Goal: Information Seeking & Learning: Learn about a topic

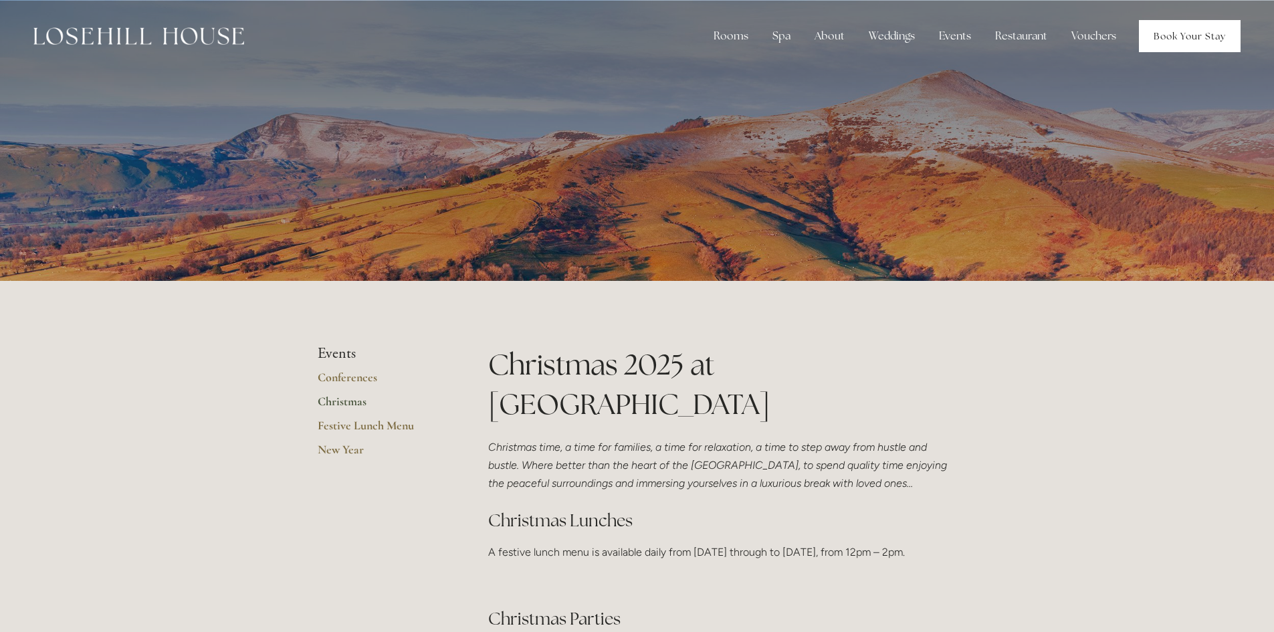
click at [1189, 43] on link "Book Your Stay" at bounding box center [1190, 36] width 102 height 32
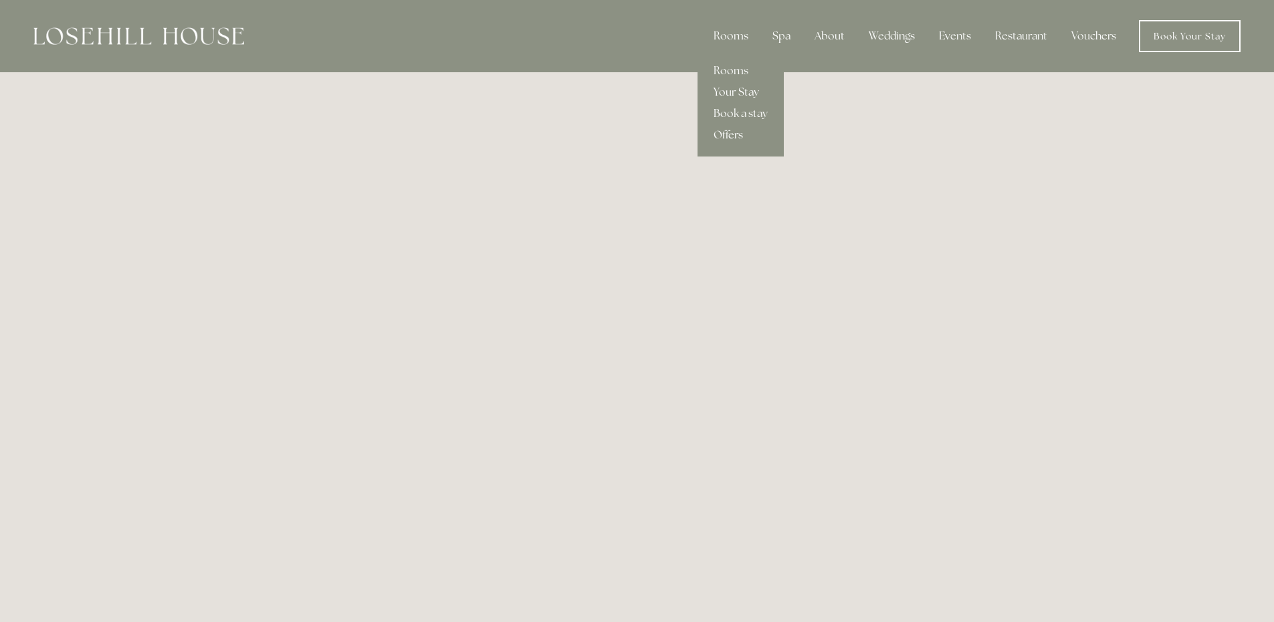
click at [745, 92] on link "Your Stay" at bounding box center [741, 92] width 86 height 21
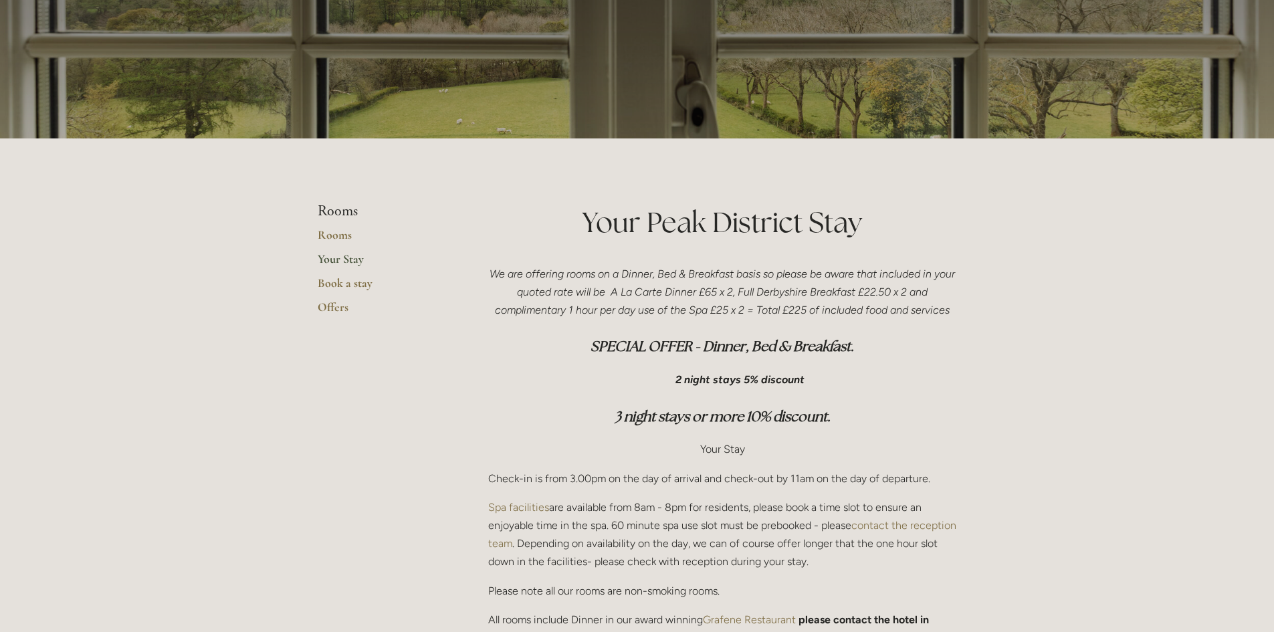
scroll to position [134, 0]
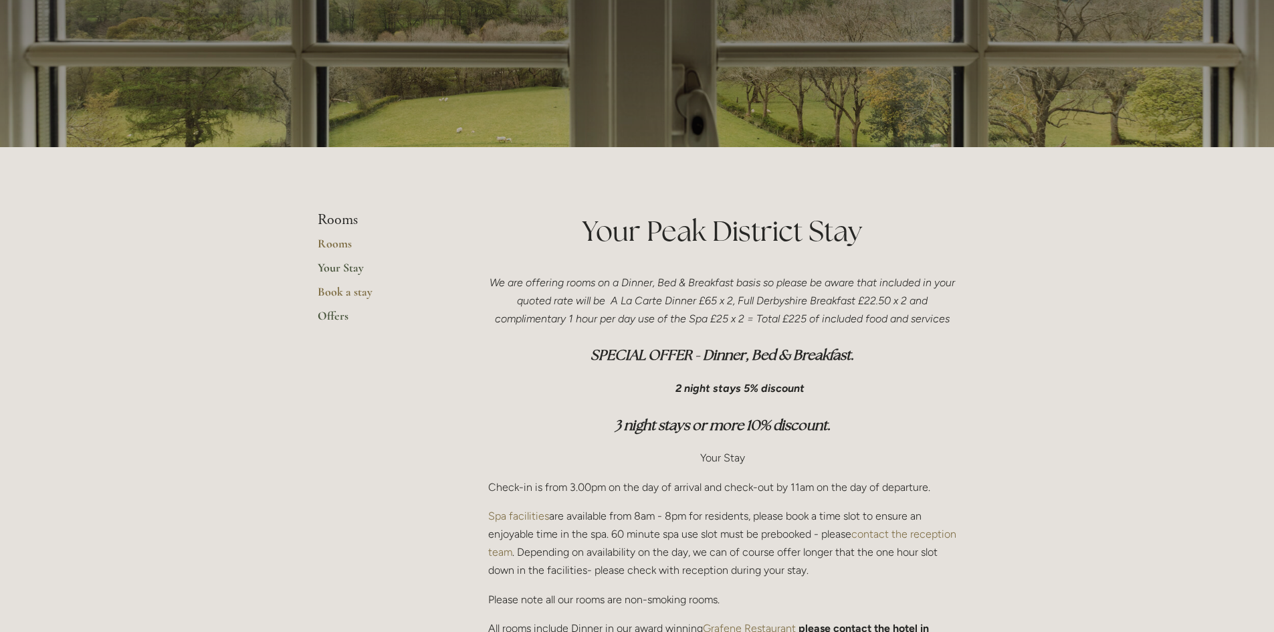
click at [328, 317] on link "Offers" at bounding box center [382, 320] width 128 height 24
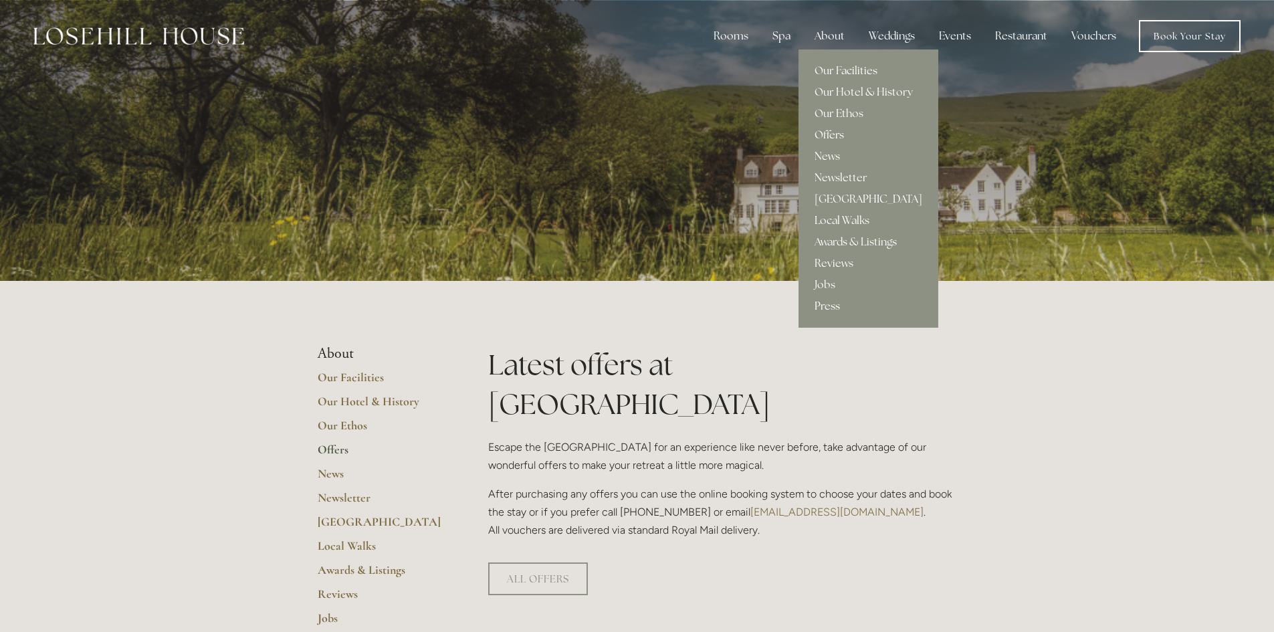
click at [832, 302] on link "Press" at bounding box center [869, 306] width 140 height 21
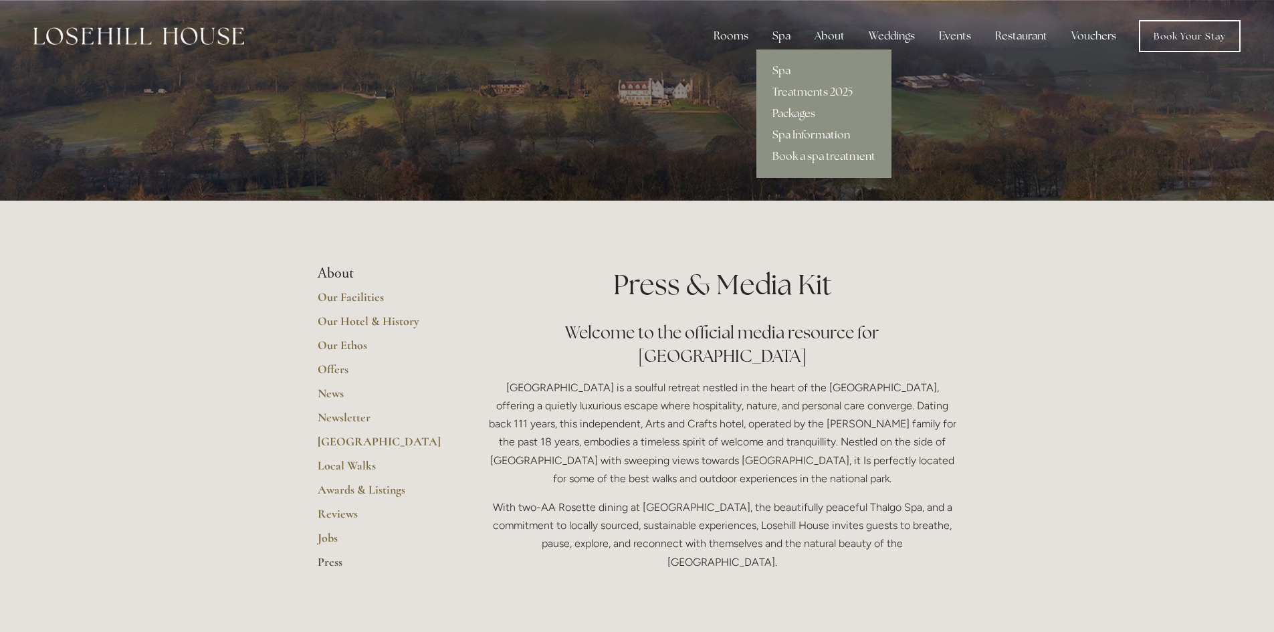
click at [808, 114] on link "Packages" at bounding box center [823, 113] width 135 height 21
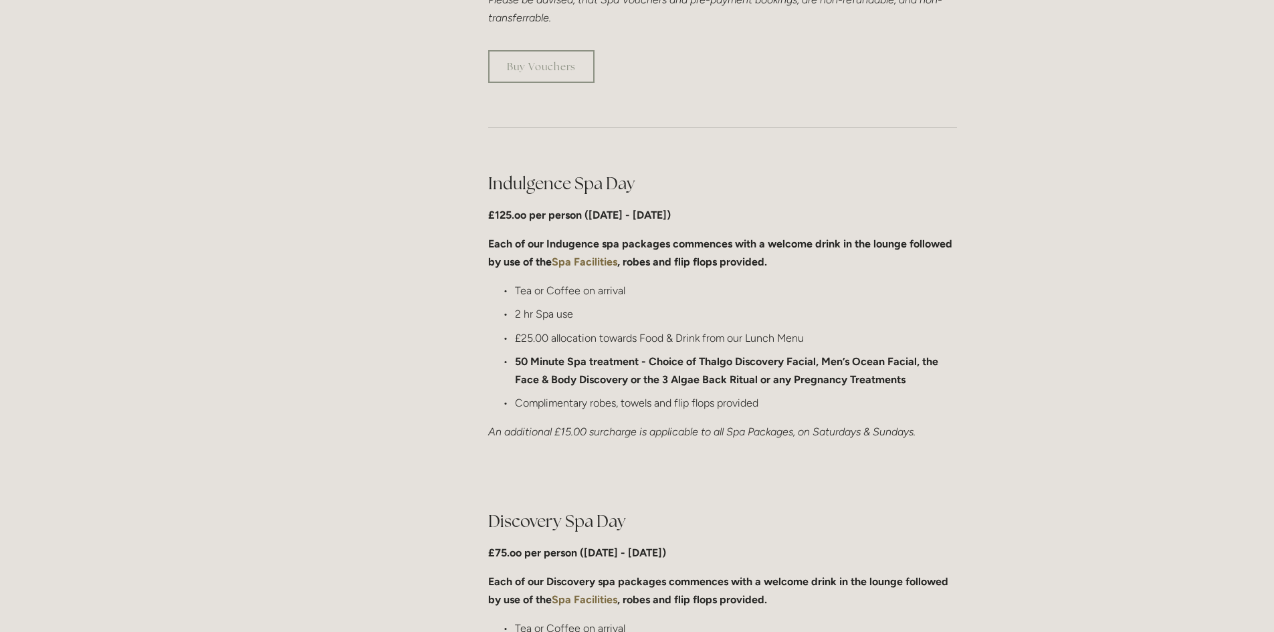
scroll to position [602, 0]
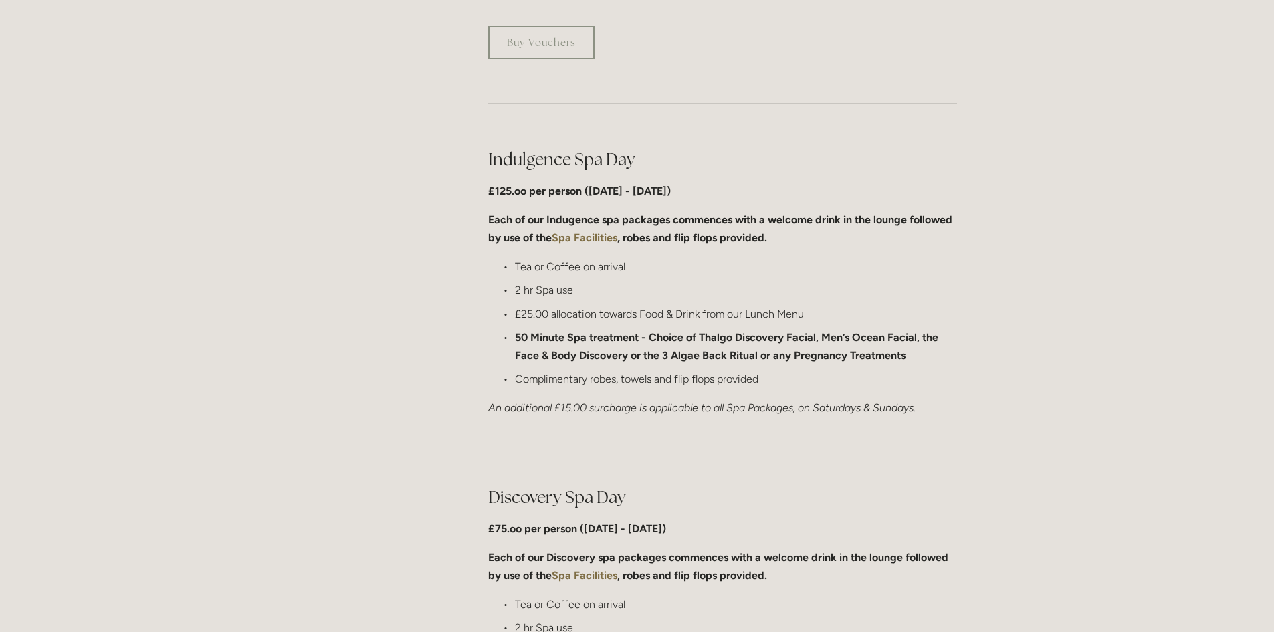
click at [490, 165] on h2 "Indulgence Spa Day" at bounding box center [722, 159] width 469 height 23
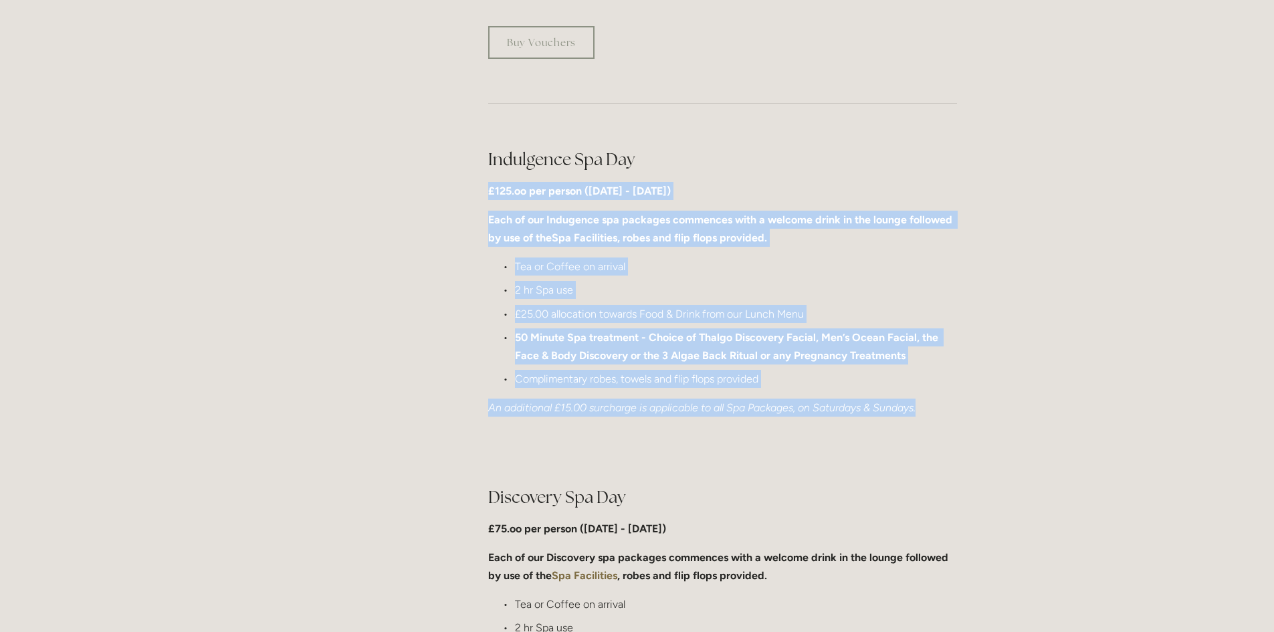
drag, startPoint x: 490, startPoint y: 184, endPoint x: 926, endPoint y: 415, distance: 494.3
click at [926, 415] on div "Indulgence Spa Day £125.oo per person (Monday - Friday) Each of our Indugence s…" at bounding box center [722, 283] width 469 height 270
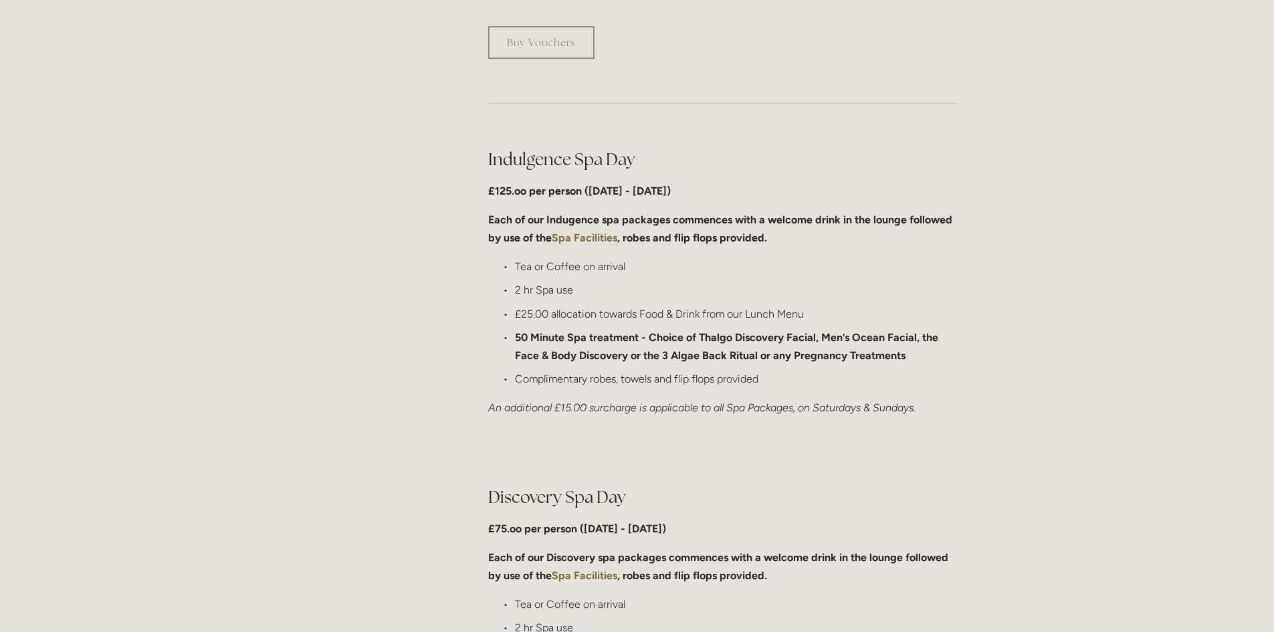
click at [866, 456] on div at bounding box center [723, 451] width 492 height 45
drag, startPoint x: 672, startPoint y: 356, endPoint x: 759, endPoint y: 356, distance: 86.3
click at [759, 356] on strong "50 Minute Spa treatment - Choice of Thalgo Discovery Facial, Men’s Ocean Facial…" at bounding box center [728, 346] width 426 height 31
click at [724, 373] on p "Complimentary robes, towels and flip flops provided" at bounding box center [736, 379] width 442 height 18
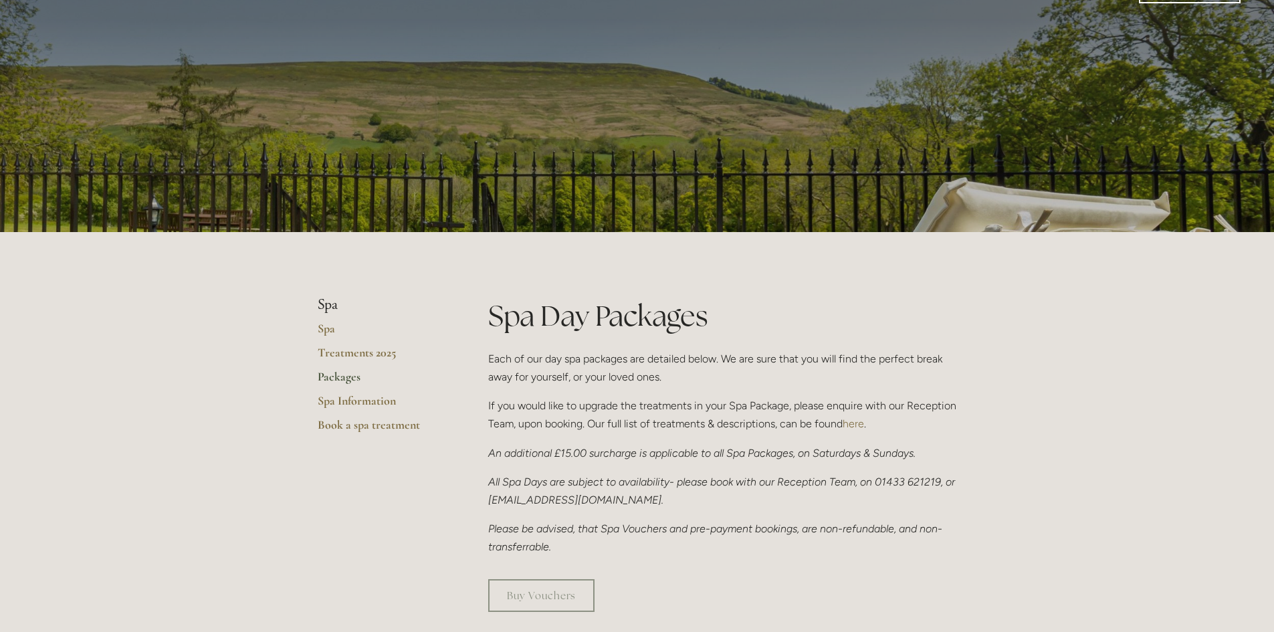
scroll to position [0, 0]
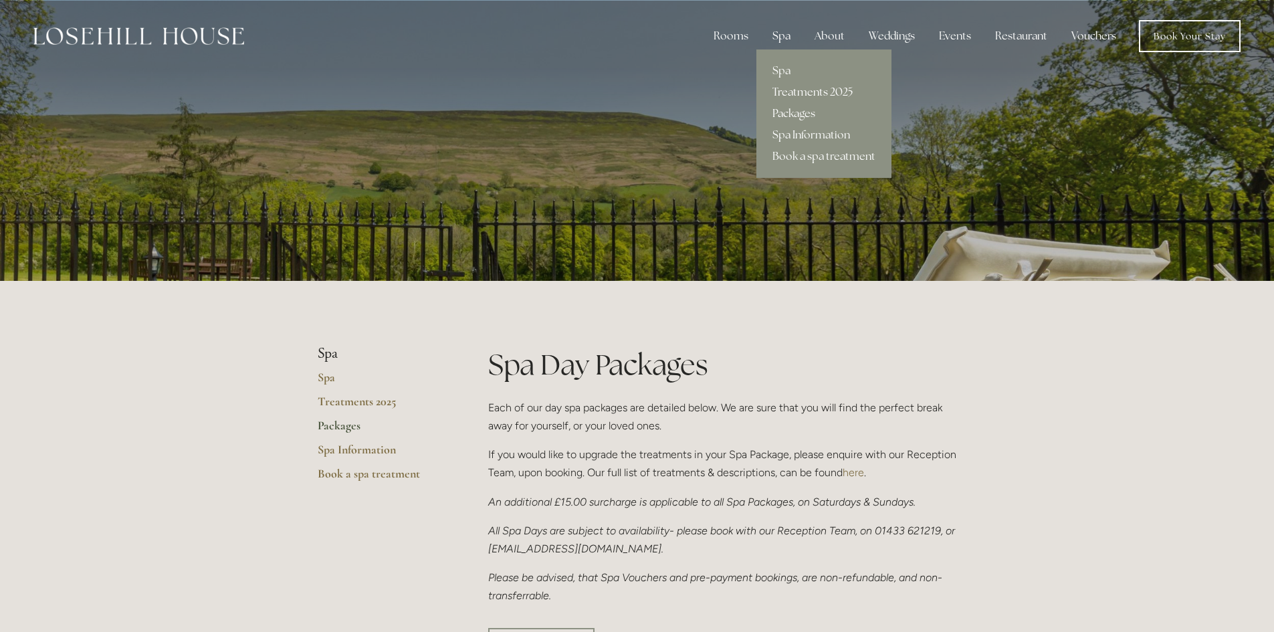
click at [793, 86] on link "Treatments 2025" at bounding box center [823, 92] width 135 height 21
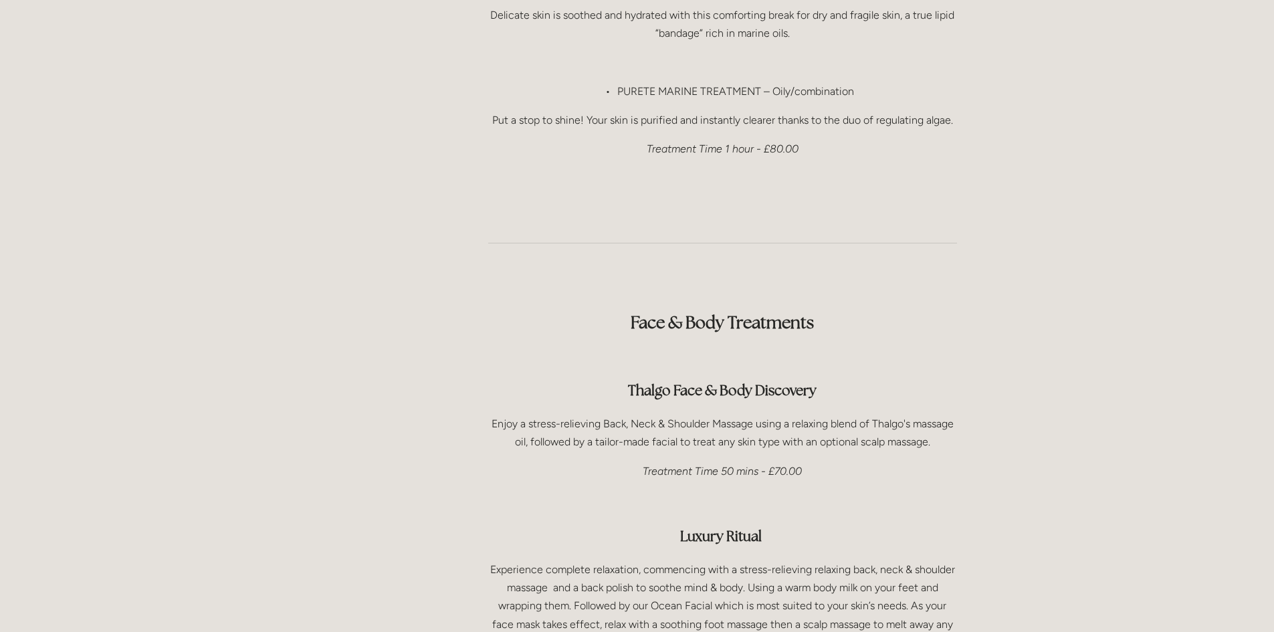
scroll to position [1806, 0]
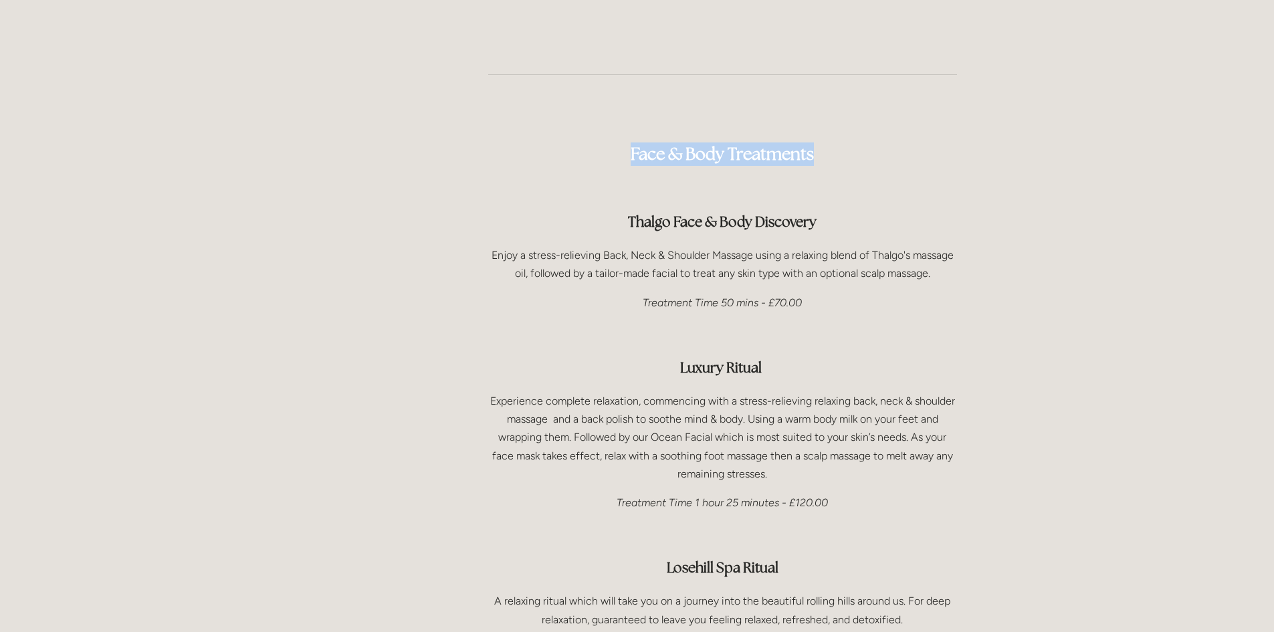
drag, startPoint x: 625, startPoint y: 116, endPoint x: 817, endPoint y: 114, distance: 192.6
click at [817, 119] on h2 "Face & Body Treatments" at bounding box center [722, 142] width 469 height 47
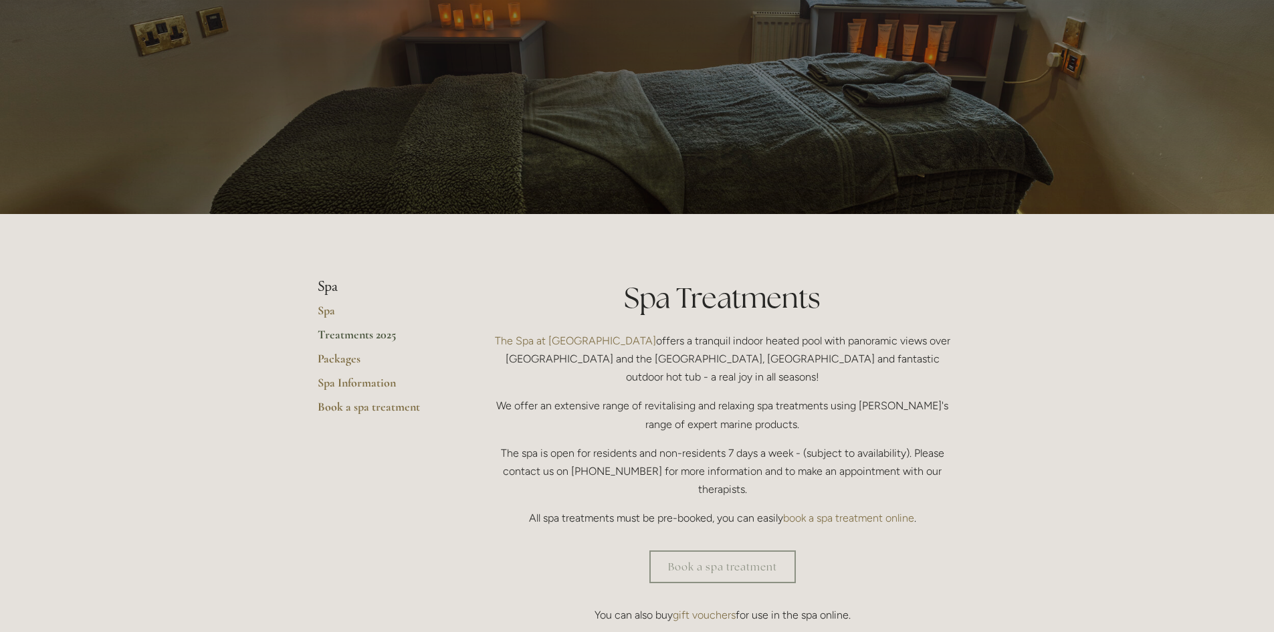
scroll to position [0, 0]
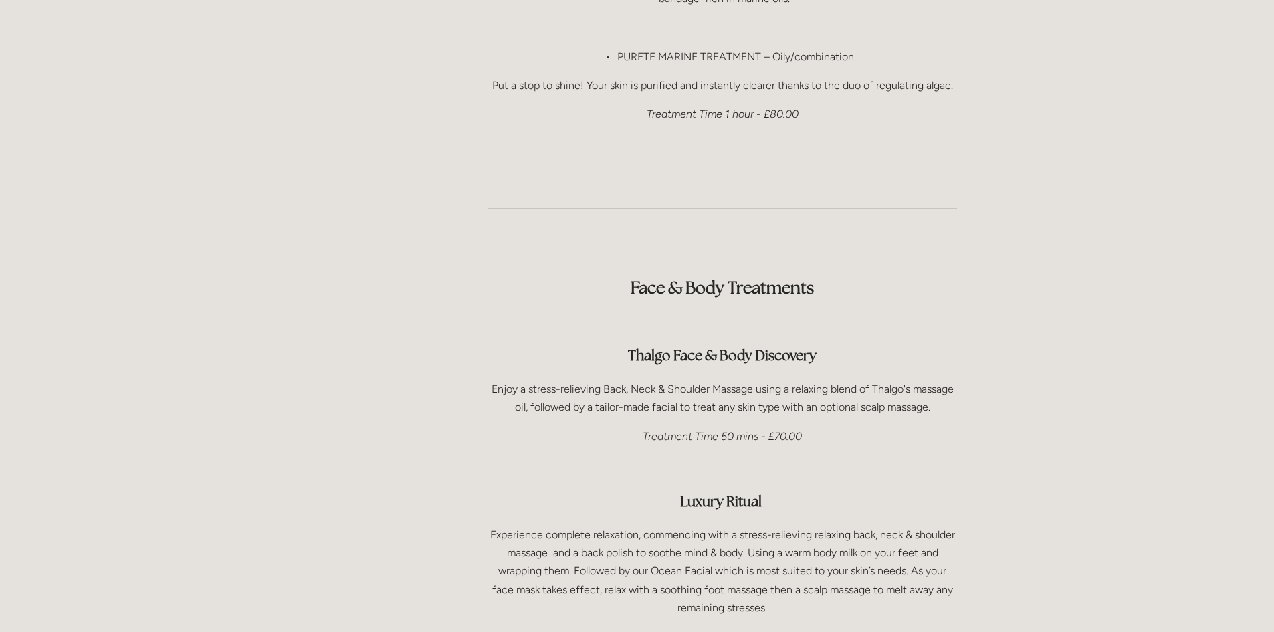
click at [632, 296] on div "Face & Body Treatments Thalgo Face & Body Discovery Enjoy a stress-relieving Ba…" at bounding box center [722, 545] width 469 height 585
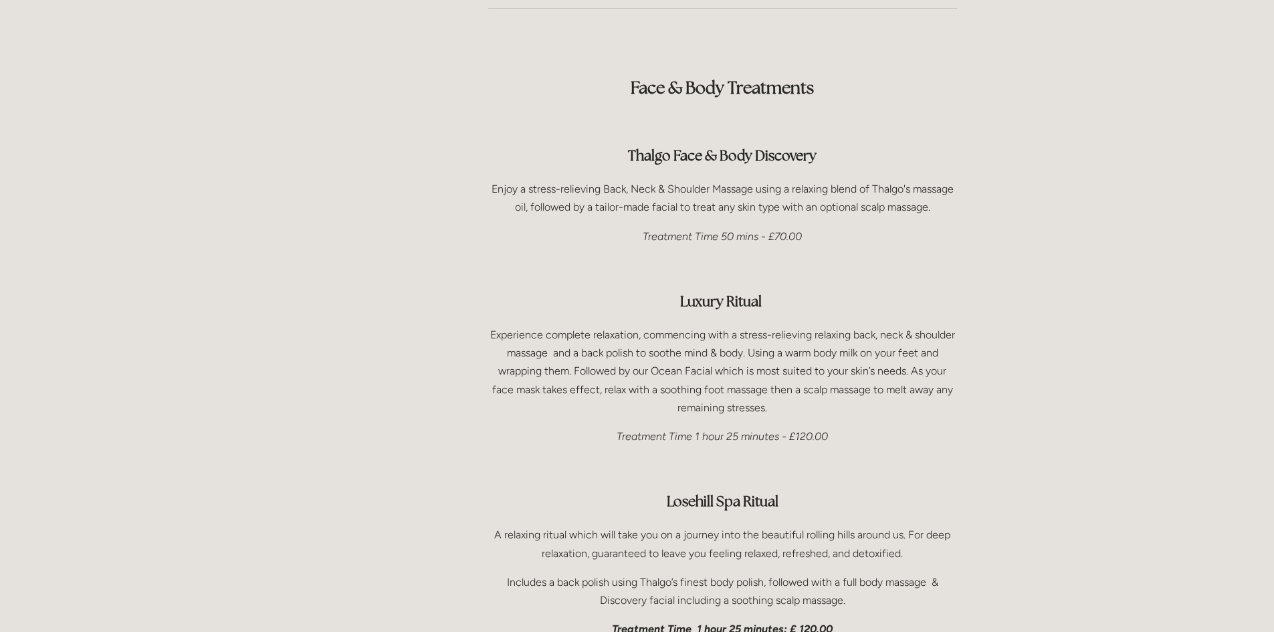
scroll to position [1873, 0]
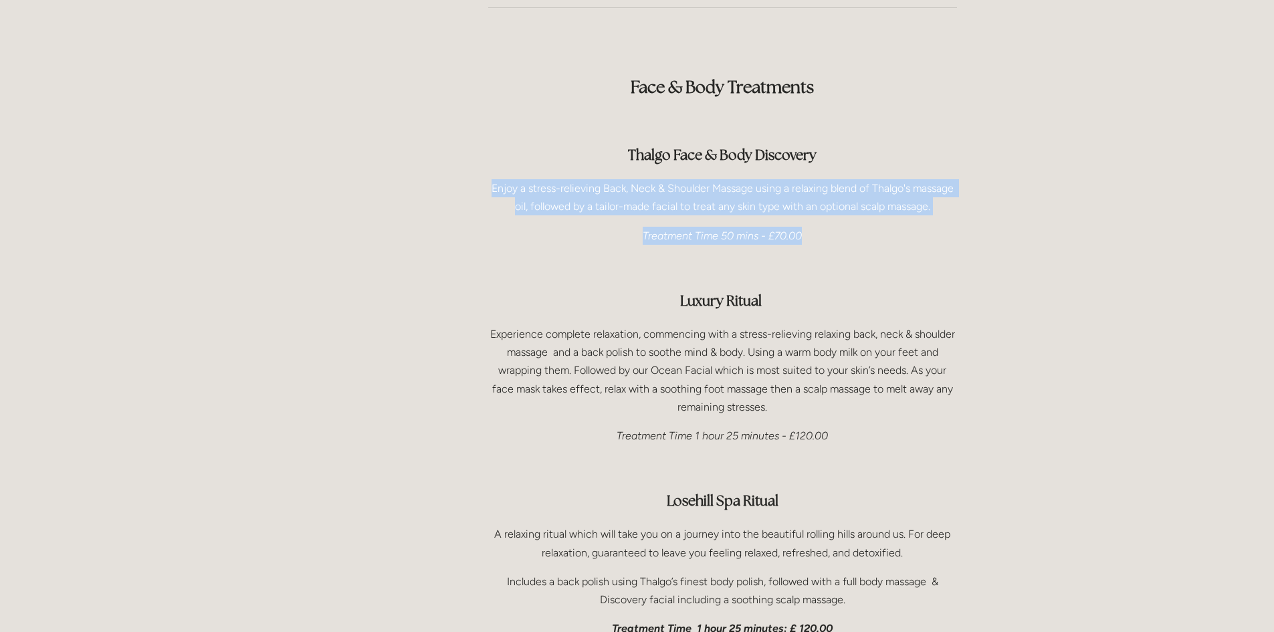
drag, startPoint x: 480, startPoint y: 149, endPoint x: 812, endPoint y: 193, distance: 334.7
click at [812, 193] on div "Face & Body Treatments Thalgo Face & Body Discovery Enjoy a stress-relieving Ba…" at bounding box center [723, 345] width 492 height 608
click at [859, 227] on p "Treatment Time 50 mins - £70.00" at bounding box center [722, 236] width 469 height 18
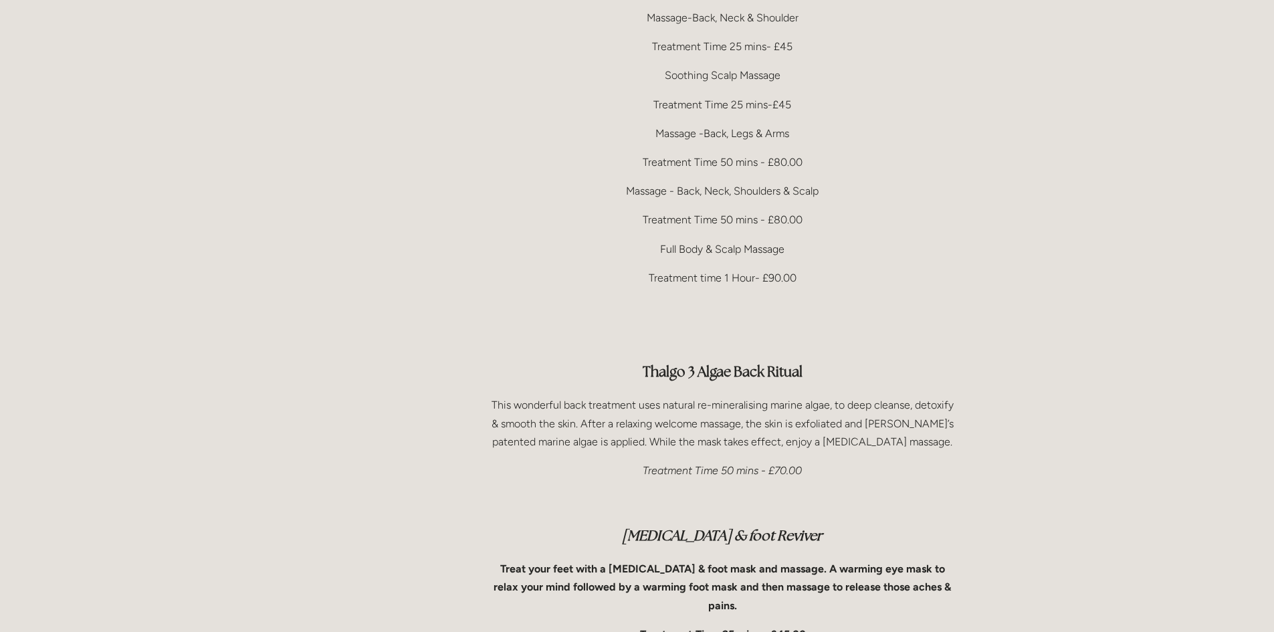
scroll to position [2542, 0]
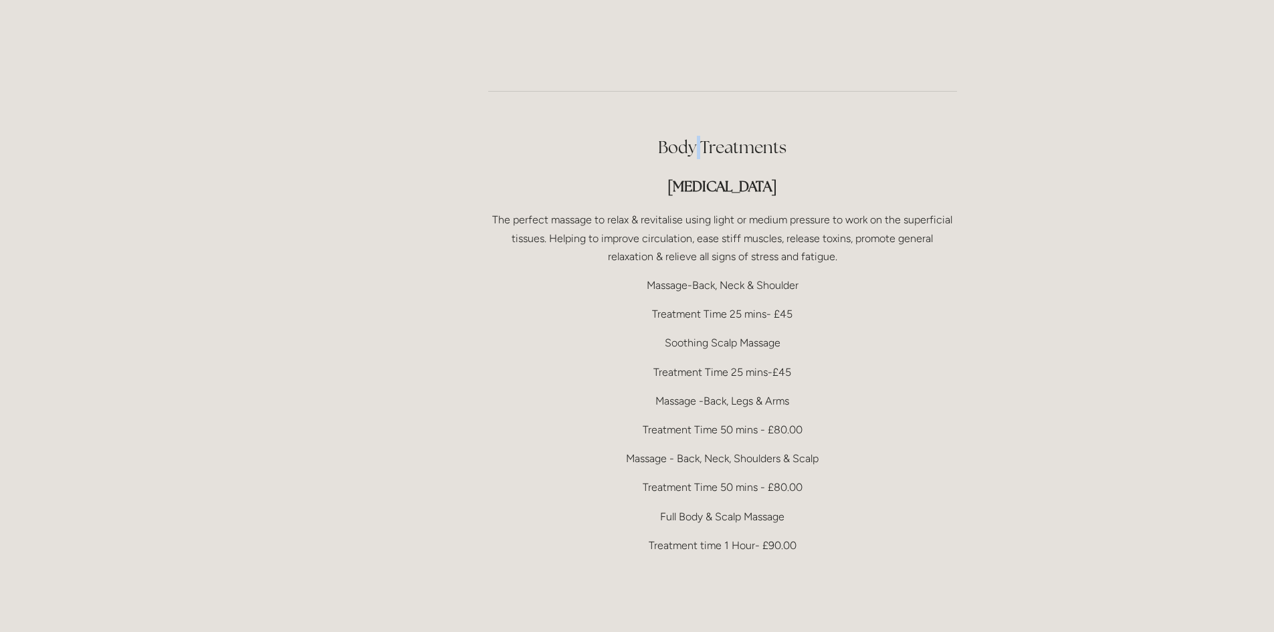
click at [699, 136] on h2 "Body Treatments" at bounding box center [722, 147] width 469 height 23
drag, startPoint x: 655, startPoint y: 111, endPoint x: 771, endPoint y: 108, distance: 115.7
click at [771, 136] on h2 "Body Treatments" at bounding box center [722, 147] width 469 height 23
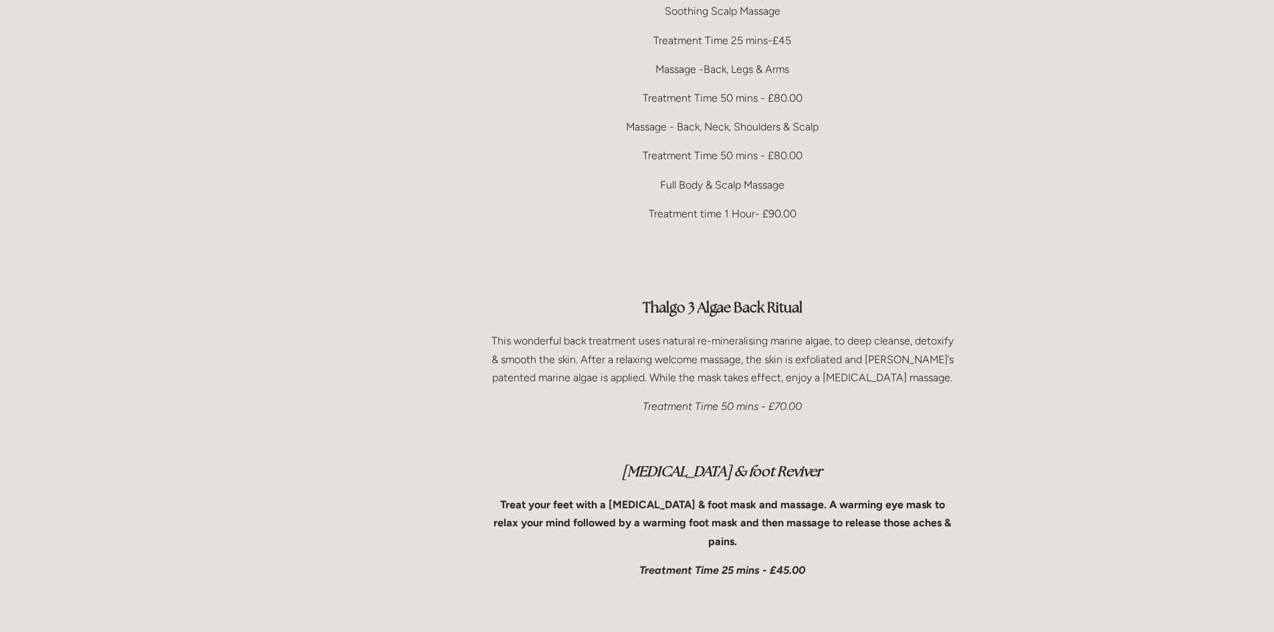
scroll to position [2876, 0]
click at [841, 352] on div "Body Treatments [MEDICAL_DATA] The perfect massage to relax & revitalise using …" at bounding box center [722, 223] width 469 height 845
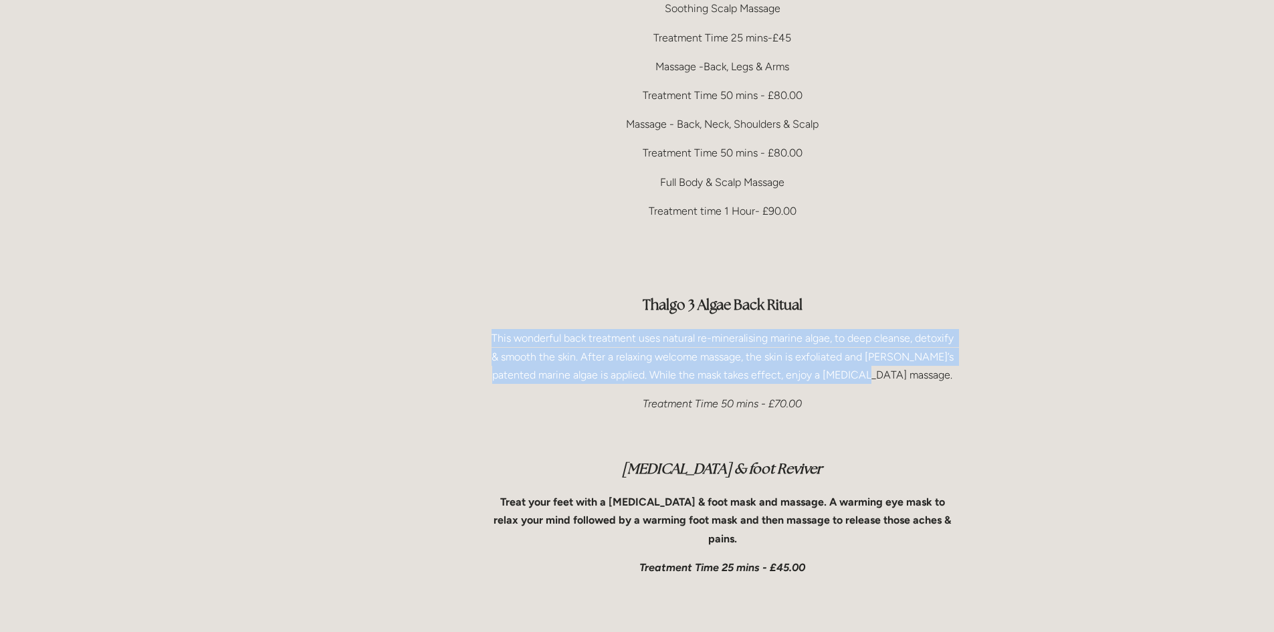
drag, startPoint x: 479, startPoint y: 295, endPoint x: 886, endPoint y: 342, distance: 409.4
click at [891, 342] on div "Body Treatments [MEDICAL_DATA] The perfect massage to relax & revitalise using …" at bounding box center [723, 224] width 492 height 868
click at [766, 330] on p "This wonderful back treatment uses natural re-mineralising marine algae, to dee…" at bounding box center [722, 356] width 469 height 55
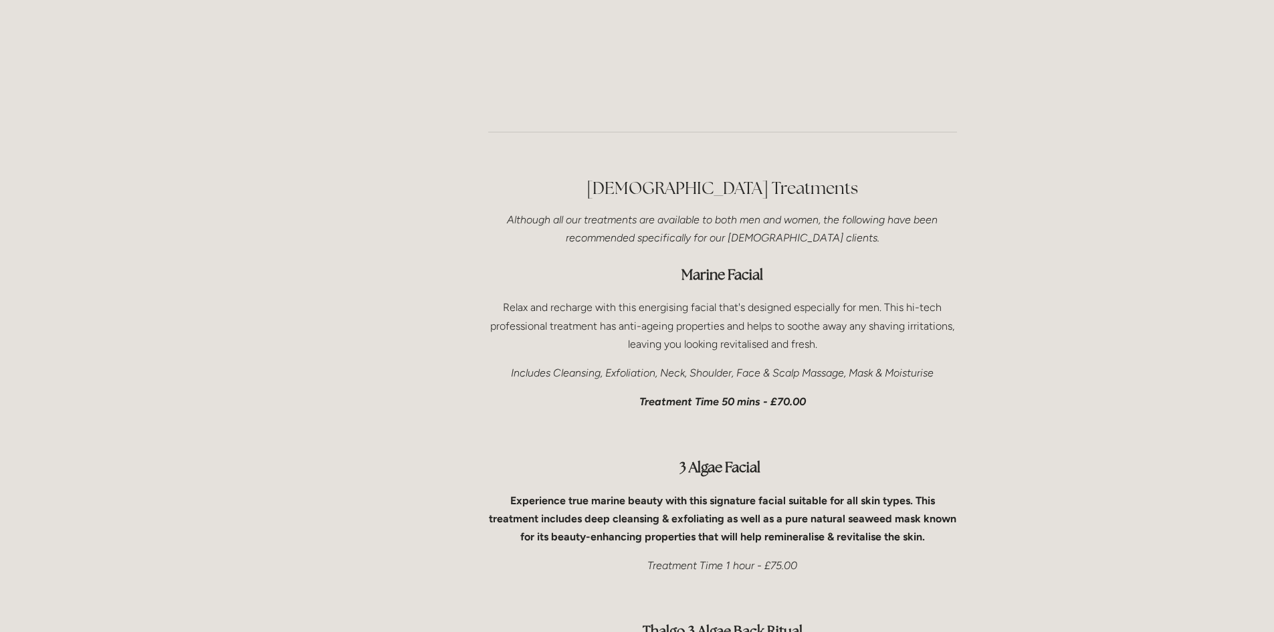
scroll to position [3946, 0]
